Goal: Information Seeking & Learning: Learn about a topic

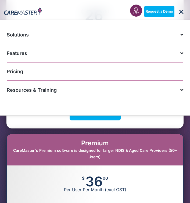
click at [92, 162] on div "Premium CareMaster's Premium software is designed for larger NDIS & Aged Care P…" at bounding box center [95, 149] width 176 height 31
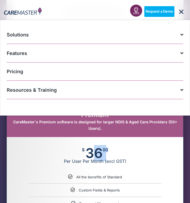
drag, startPoint x: 87, startPoint y: 152, endPoint x: 105, endPoint y: 151, distance: 18.0
click at [105, 151] on div "$ 36 00 Per User Per Month (excl GST)" at bounding box center [95, 156] width 176 height 38
click at [105, 151] on span "00" at bounding box center [104, 150] width 5 height 4
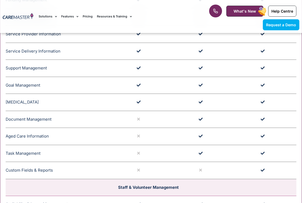
scroll to position [635, 0]
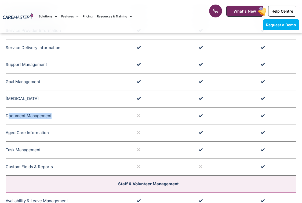
drag, startPoint x: 54, startPoint y: 120, endPoint x: 8, endPoint y: 120, distance: 46.1
click at [8, 120] on td "Document Management CareMaster's Document Management features allow providers t…" at bounding box center [58, 115] width 105 height 17
drag, startPoint x: 52, startPoint y: 134, endPoint x: 9, endPoint y: 136, distance: 42.7
click at [9, 136] on td "Aged Care Information CareMaster's Aged Care Information encompasses clear serv…" at bounding box center [58, 132] width 105 height 17
drag, startPoint x: 55, startPoint y: 155, endPoint x: 6, endPoint y: 155, distance: 48.8
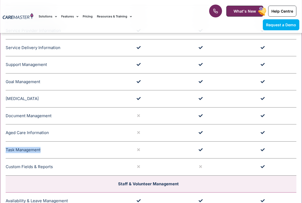
click at [6, 155] on td "Task Management CareMaster's Task Management feature facilitates generic or per…" at bounding box center [58, 149] width 105 height 17
drag, startPoint x: 53, startPoint y: 169, endPoint x: 12, endPoint y: 168, distance: 40.8
click at [6, 169] on td "Custom Fields & Reports The Custom Field and Reports feature in CareMaster allo…" at bounding box center [58, 167] width 105 height 17
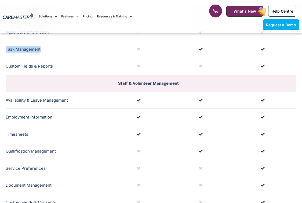
scroll to position [739, 0]
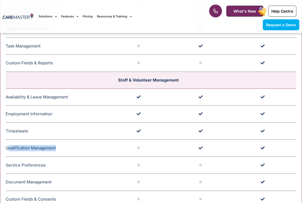
drag, startPoint x: 63, startPoint y: 155, endPoint x: 9, endPoint y: 153, distance: 54.0
click at [9, 153] on td "Qualification Management CareMaster's Qualification Management for Staff or Vol…" at bounding box center [58, 148] width 105 height 17
drag, startPoint x: 57, startPoint y: 168, endPoint x: 8, endPoint y: 168, distance: 48.8
click at [8, 168] on td "Service Preferences CareMaster Service Preferences feature Support Workers and …" at bounding box center [58, 165] width 105 height 17
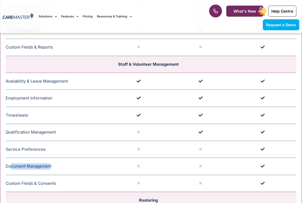
drag, startPoint x: 47, startPoint y: 169, endPoint x: 11, endPoint y: 169, distance: 36.5
click at [11, 169] on td "Document Management CareMaster's Document Management feature offers alerts for …" at bounding box center [58, 166] width 105 height 17
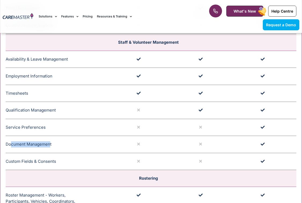
scroll to position [800, 0]
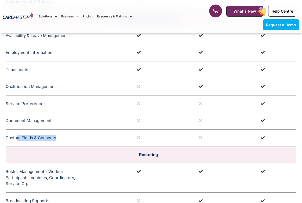
drag, startPoint x: 56, startPoint y: 143, endPoint x: 17, endPoint y: 142, distance: 38.7
click at [17, 142] on td "Custom Fields & Consents The Custom Field and Reports feature in CareMaster all…" at bounding box center [58, 137] width 105 height 17
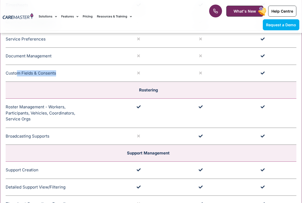
scroll to position [869, 0]
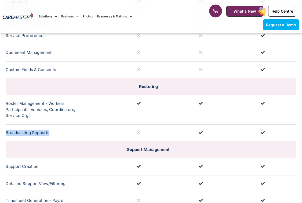
drag, startPoint x: 54, startPoint y: 135, endPoint x: 6, endPoint y: 138, distance: 48.6
click at [6, 138] on td "Broadcasting Supports CareMaster's Broadcasting Support functionality notifies …" at bounding box center [58, 132] width 105 height 17
click at [9, 138] on td "Broadcasting Supports CareMaster's Broadcasting Support functionality notifies …" at bounding box center [58, 132] width 105 height 17
drag, startPoint x: 10, startPoint y: 138, endPoint x: 48, endPoint y: 137, distance: 38.1
click at [48, 137] on td "Broadcasting Supports CareMaster's Broadcasting Support functionality notifies …" at bounding box center [58, 132] width 105 height 17
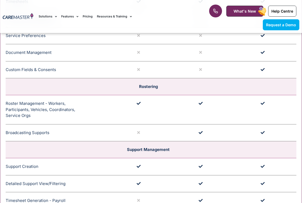
click at [60, 139] on td "Broadcasting Supports CareMaster's Broadcasting Support functionality notifies …" at bounding box center [58, 132] width 105 height 17
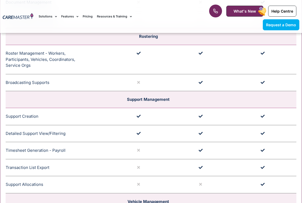
scroll to position [974, 0]
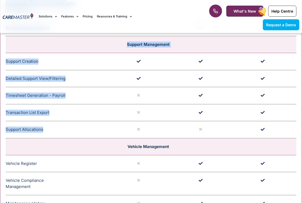
drag, startPoint x: 46, startPoint y: 135, endPoint x: 10, endPoint y: 131, distance: 35.7
click at [4, 136] on div "**********" at bounding box center [151, 110] width 302 height 1125
click at [43, 121] on td "Transaction List Export Allows data to be exported from CareMaster in a customi…" at bounding box center [58, 112] width 105 height 17
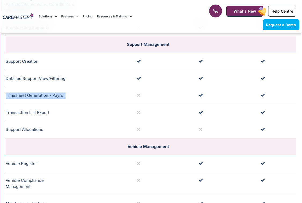
drag, startPoint x: 67, startPoint y: 102, endPoint x: 6, endPoint y: 103, distance: 60.1
click at [6, 103] on td "Timesheet Generation - Payroll Generates Timesheets for staff or workers to be …" at bounding box center [58, 95] width 105 height 17
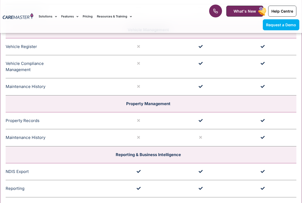
scroll to position [1094, 0]
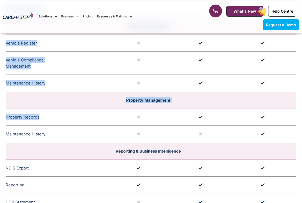
drag, startPoint x: 49, startPoint y: 120, endPoint x: 4, endPoint y: 119, distance: 44.6
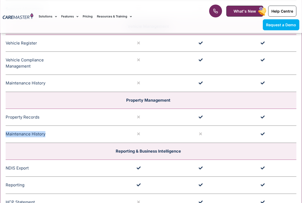
drag, startPoint x: 52, startPoint y: 140, endPoint x: 7, endPoint y: 135, distance: 44.8
click at [7, 135] on td "Maintenance History Record maintenance history for each property and upload inv…" at bounding box center [58, 134] width 105 height 17
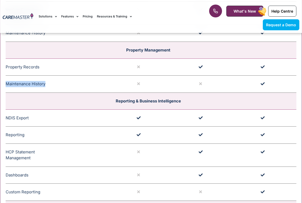
scroll to position [1152, 0]
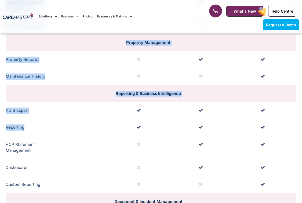
drag, startPoint x: 25, startPoint y: 142, endPoint x: 5, endPoint y: 149, distance: 21.3
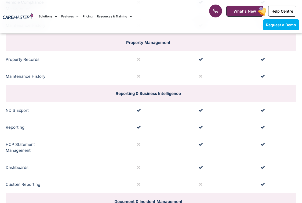
click at [36, 156] on td "HCP Statement Management Comprehensive HCP statement management allows for stat…" at bounding box center [58, 147] width 105 height 23
drag, startPoint x: 36, startPoint y: 156, endPoint x: 9, endPoint y: 148, distance: 28.4
click at [8, 148] on td "HCP Statement Management Comprehensive HCP statement management allows for stat…" at bounding box center [58, 147] width 105 height 23
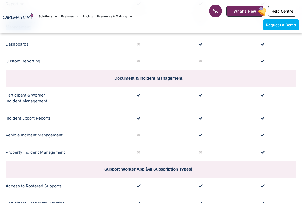
scroll to position [1282, 0]
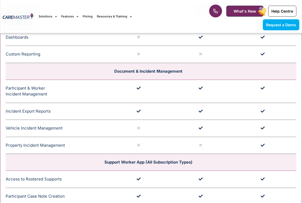
click at [78, 151] on td "Property Incident Management In the process of generating an incident report in…" at bounding box center [58, 145] width 105 height 17
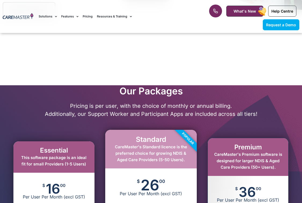
scroll to position [228, 0]
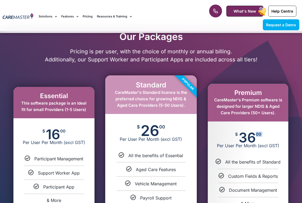
drag, startPoint x: 244, startPoint y: 140, endPoint x: 267, endPoint y: 139, distance: 22.8
click at [189, 139] on div "$ 36 00 Per User Per Month (excl GST)" at bounding box center [248, 141] width 80 height 38
drag, startPoint x: 158, startPoint y: 128, endPoint x: 138, endPoint y: 121, distance: 21.5
click at [138, 127] on div "$ 26 00 Per User Per Month (excl GST)" at bounding box center [151, 133] width 92 height 39
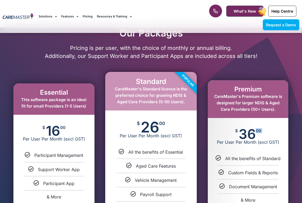
scroll to position [239, 0]
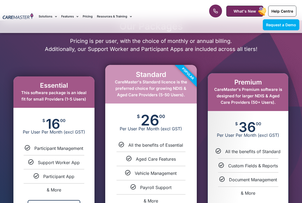
drag, startPoint x: 142, startPoint y: 101, endPoint x: 142, endPoint y: 104, distance: 3.0
click at [143, 101] on div "Standard CareMaster's Standard licence is the preferred choice for growing NDIS…" at bounding box center [151, 84] width 92 height 38
drag, startPoint x: 141, startPoint y: 112, endPoint x: 155, endPoint y: 115, distance: 14.4
click at [152, 114] on span "26" at bounding box center [150, 120] width 19 height 12
click at [155, 115] on span "26" at bounding box center [150, 120] width 19 height 12
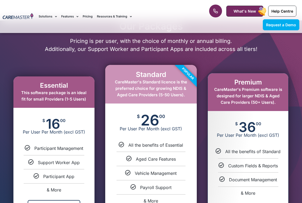
drag, startPoint x: 157, startPoint y: 116, endPoint x: 141, endPoint y: 115, distance: 15.8
click at [141, 115] on span "26" at bounding box center [150, 120] width 19 height 12
click at [141, 116] on span "26" at bounding box center [150, 120] width 19 height 12
drag, startPoint x: 142, startPoint y: 116, endPoint x: 157, endPoint y: 116, distance: 14.2
click at [157, 116] on span "26" at bounding box center [150, 120] width 19 height 12
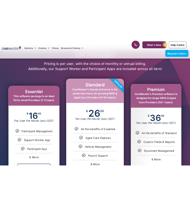
scroll to position [245, 0]
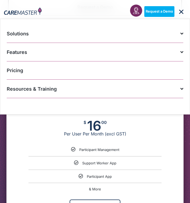
click at [182, 10] on icon "Menu Toggle" at bounding box center [181, 12] width 6 height 6
